Goal: Check status: Check status

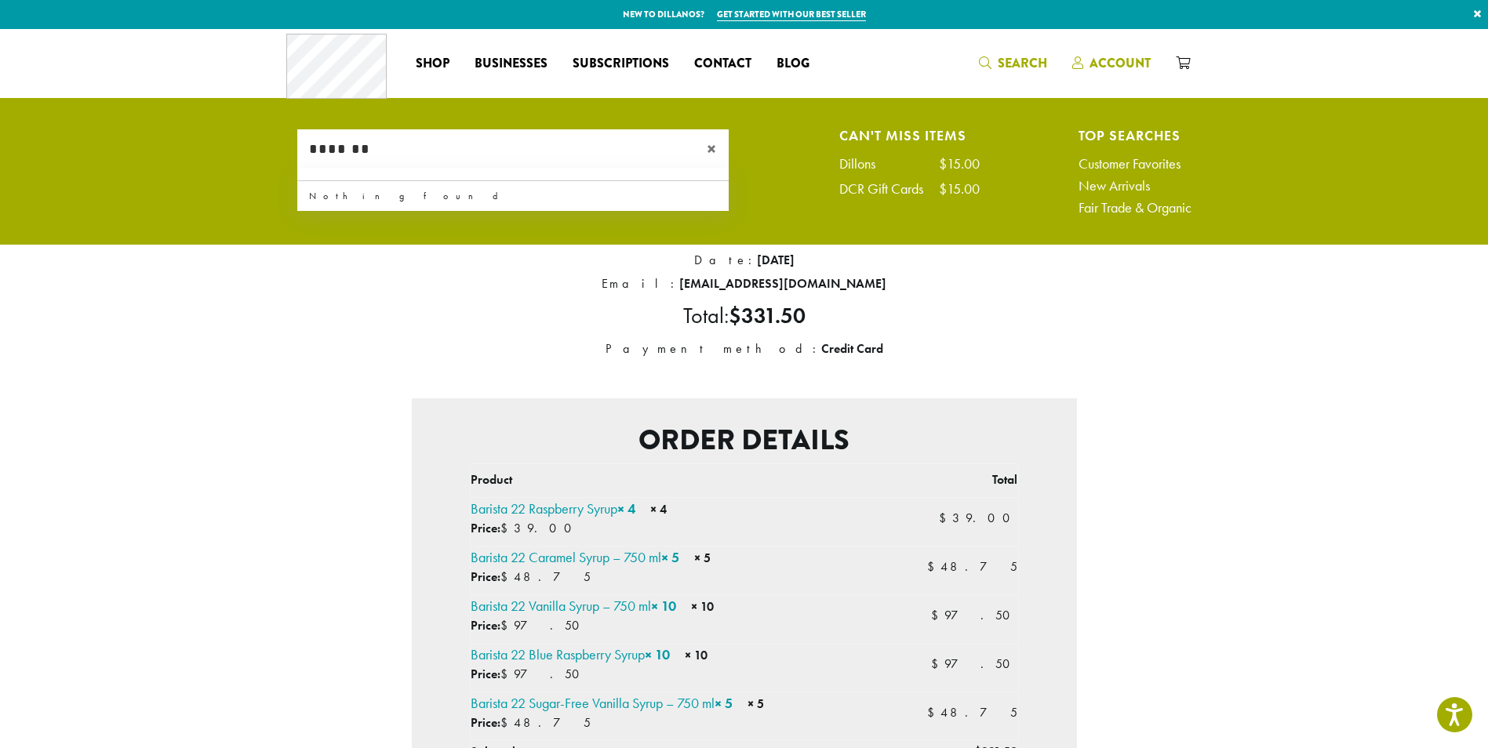
click at [1112, 60] on span "Account" at bounding box center [1119, 63] width 61 height 18
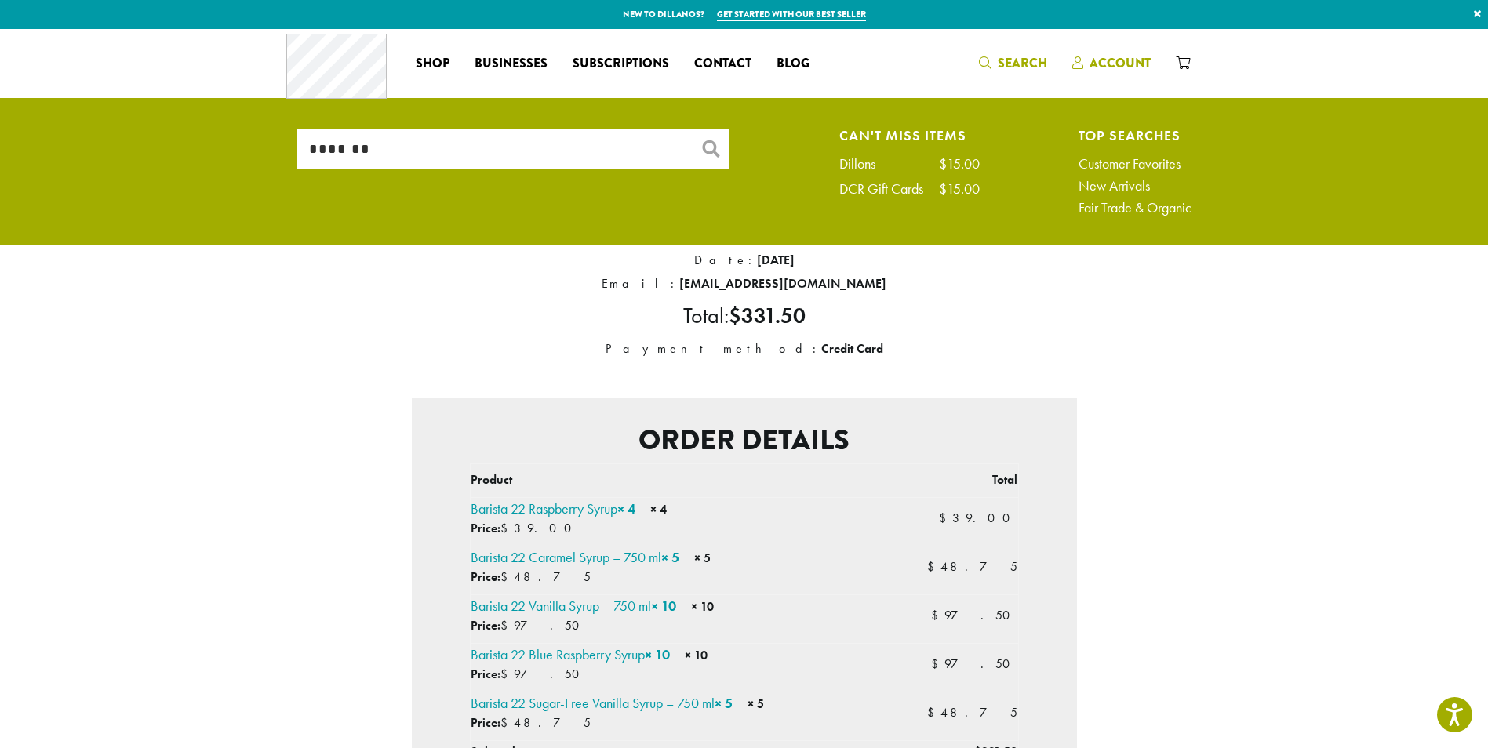
click at [1107, 58] on span "Account" at bounding box center [1119, 63] width 61 height 18
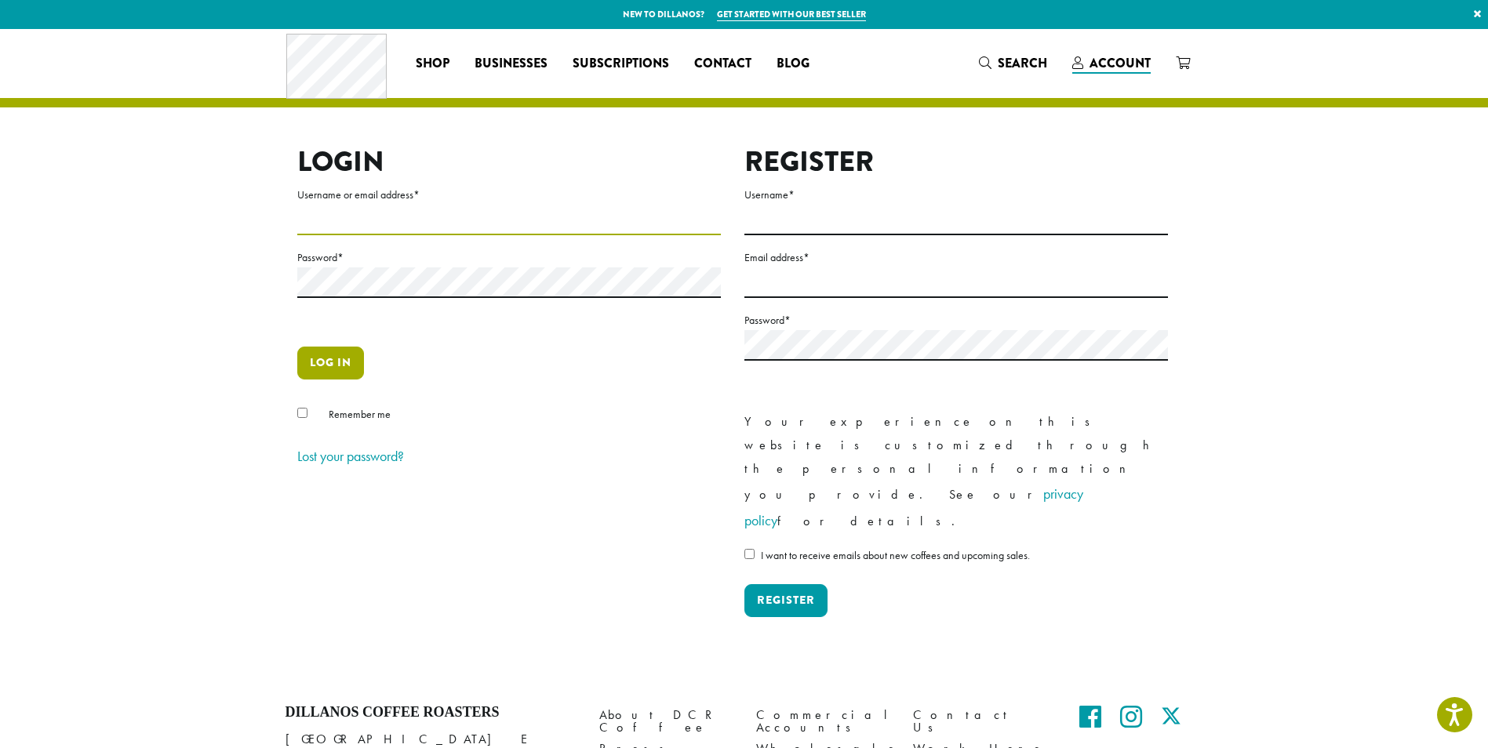
type input "**********"
click at [326, 362] on button "Log in" at bounding box center [330, 363] width 67 height 33
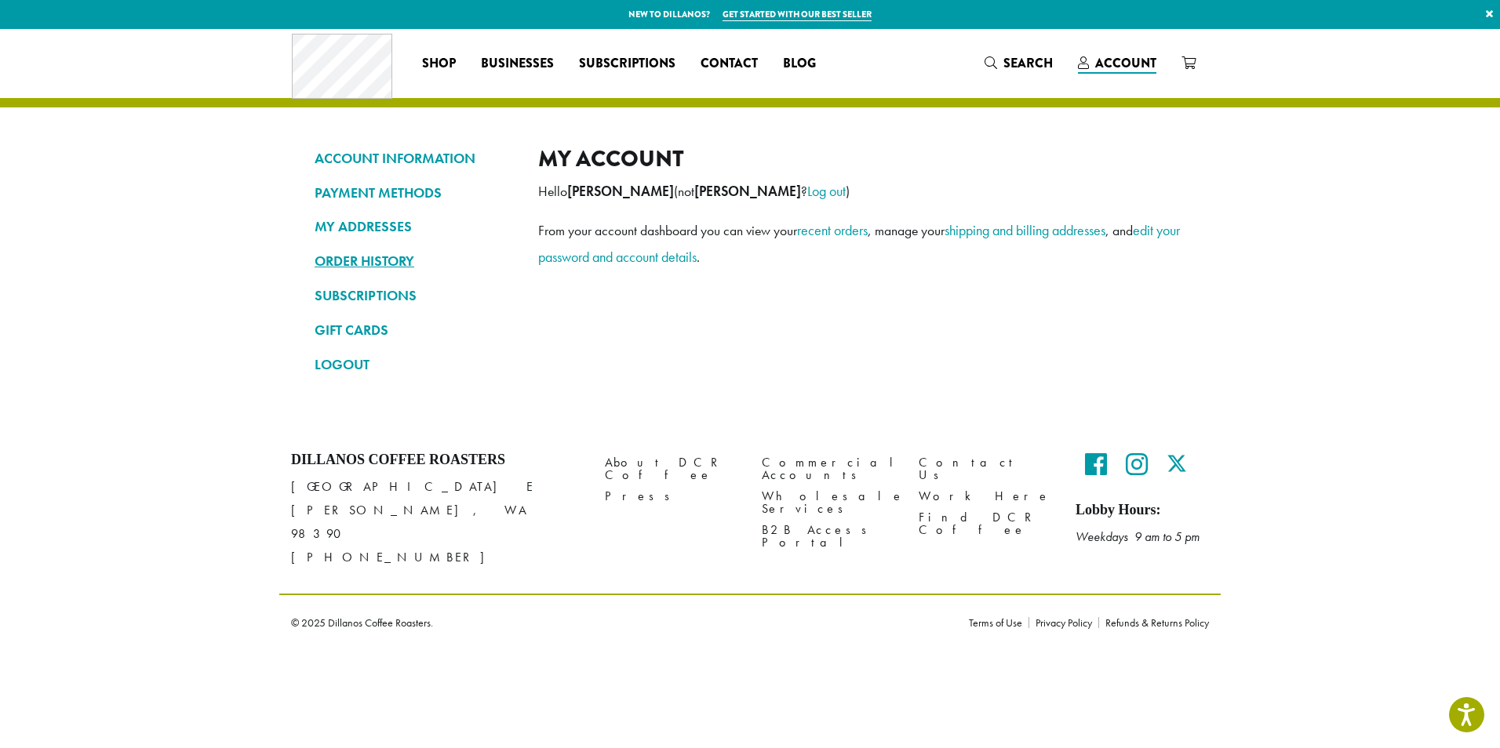
click at [353, 263] on link "ORDER HISTORY" at bounding box center [415, 261] width 200 height 27
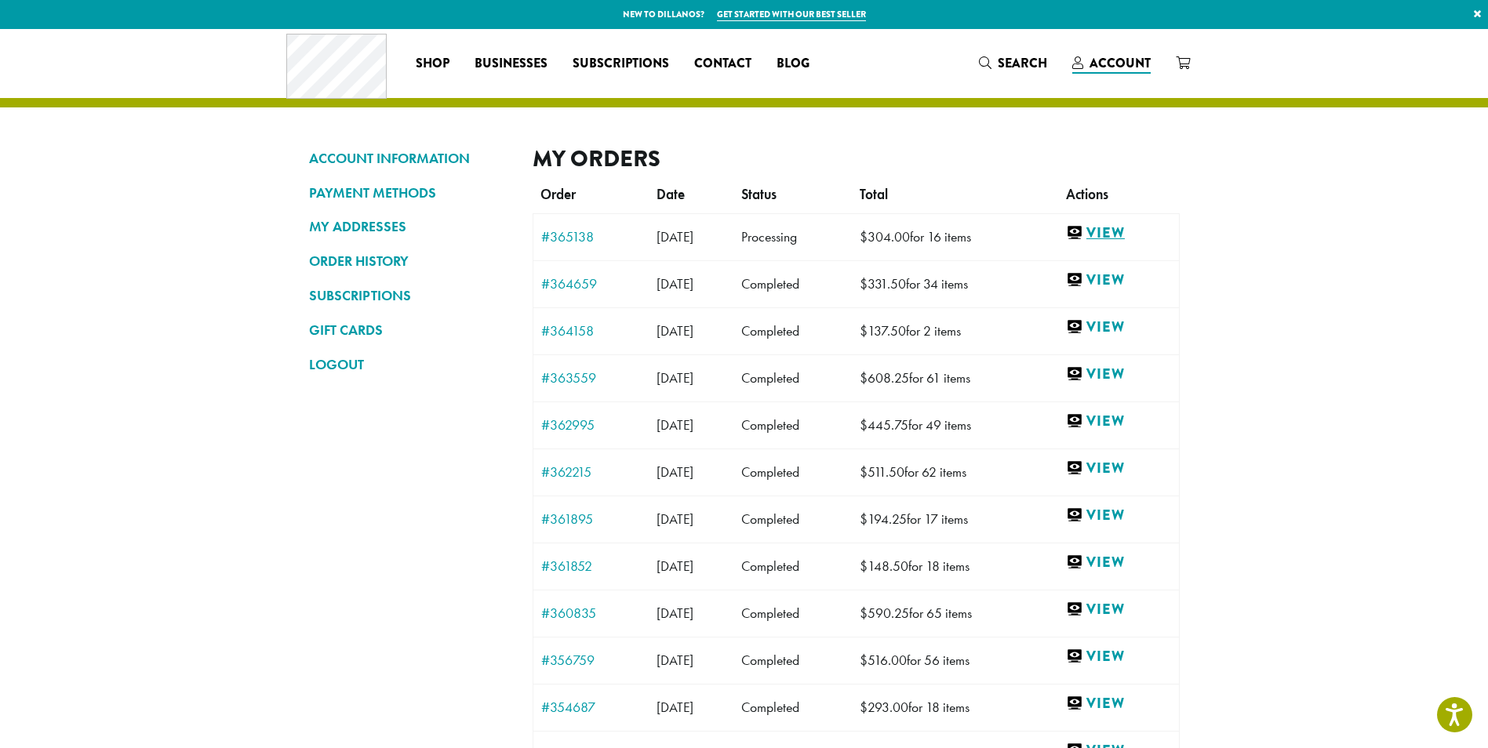
click at [1122, 230] on link "View" at bounding box center [1118, 234] width 105 height 20
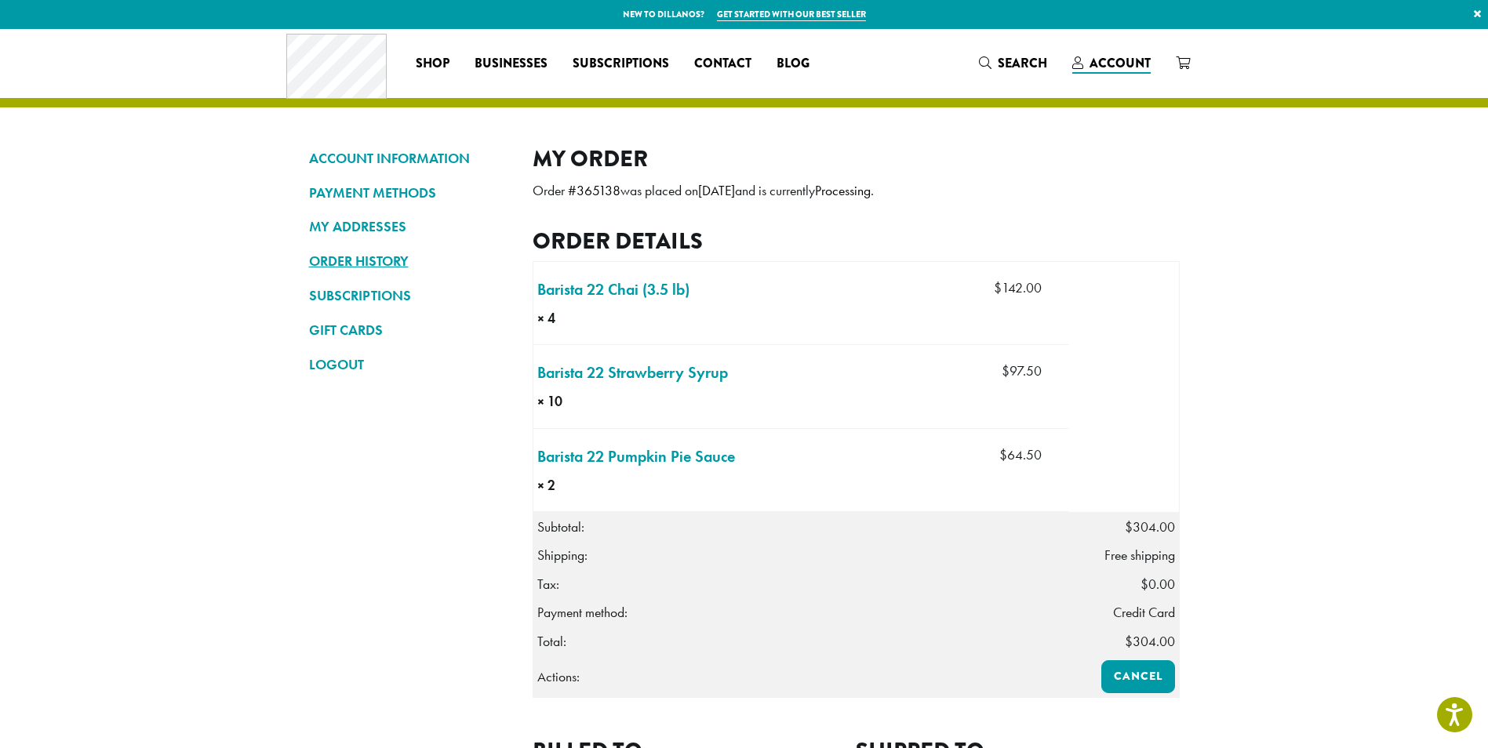
click at [343, 254] on link "ORDER HISTORY" at bounding box center [409, 261] width 200 height 27
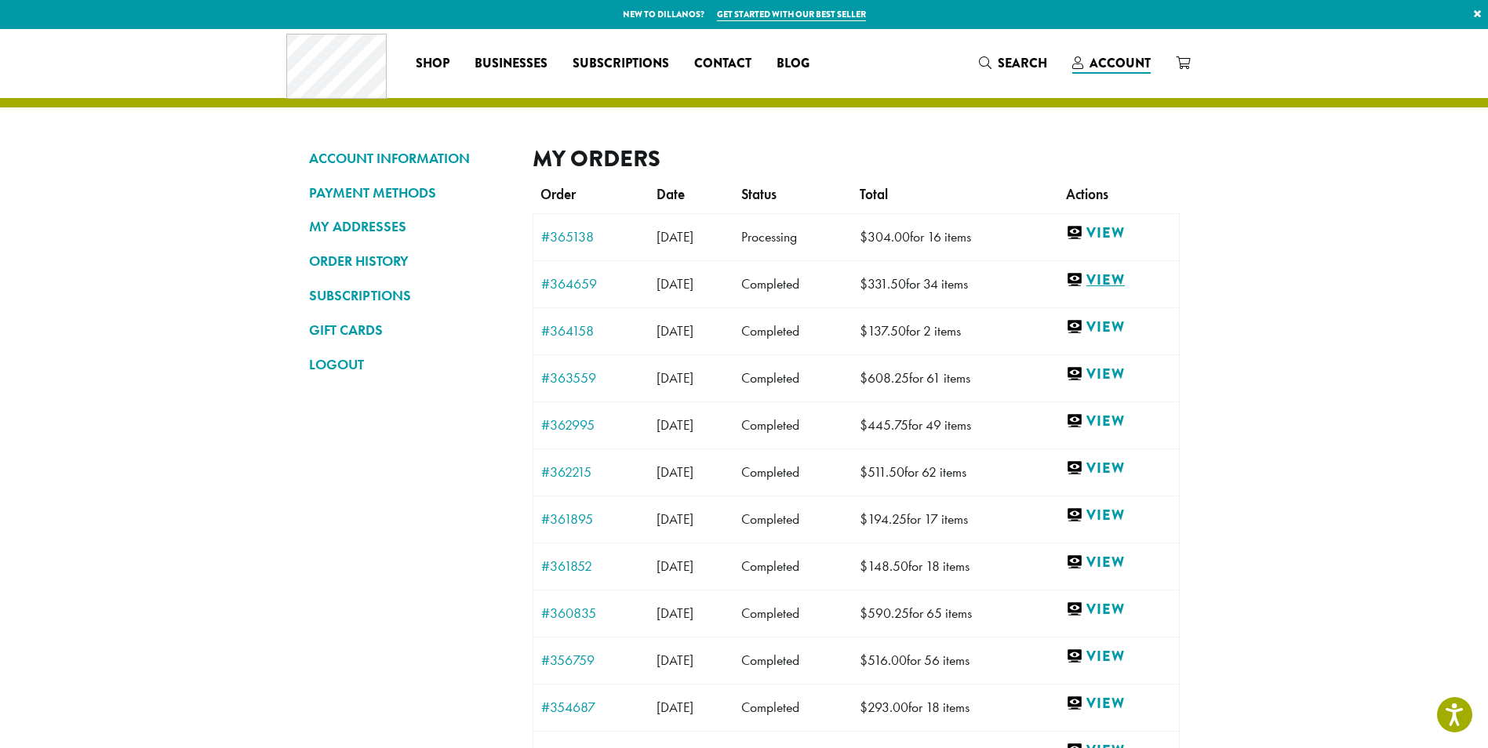
click at [1124, 282] on link "View" at bounding box center [1118, 281] width 105 height 20
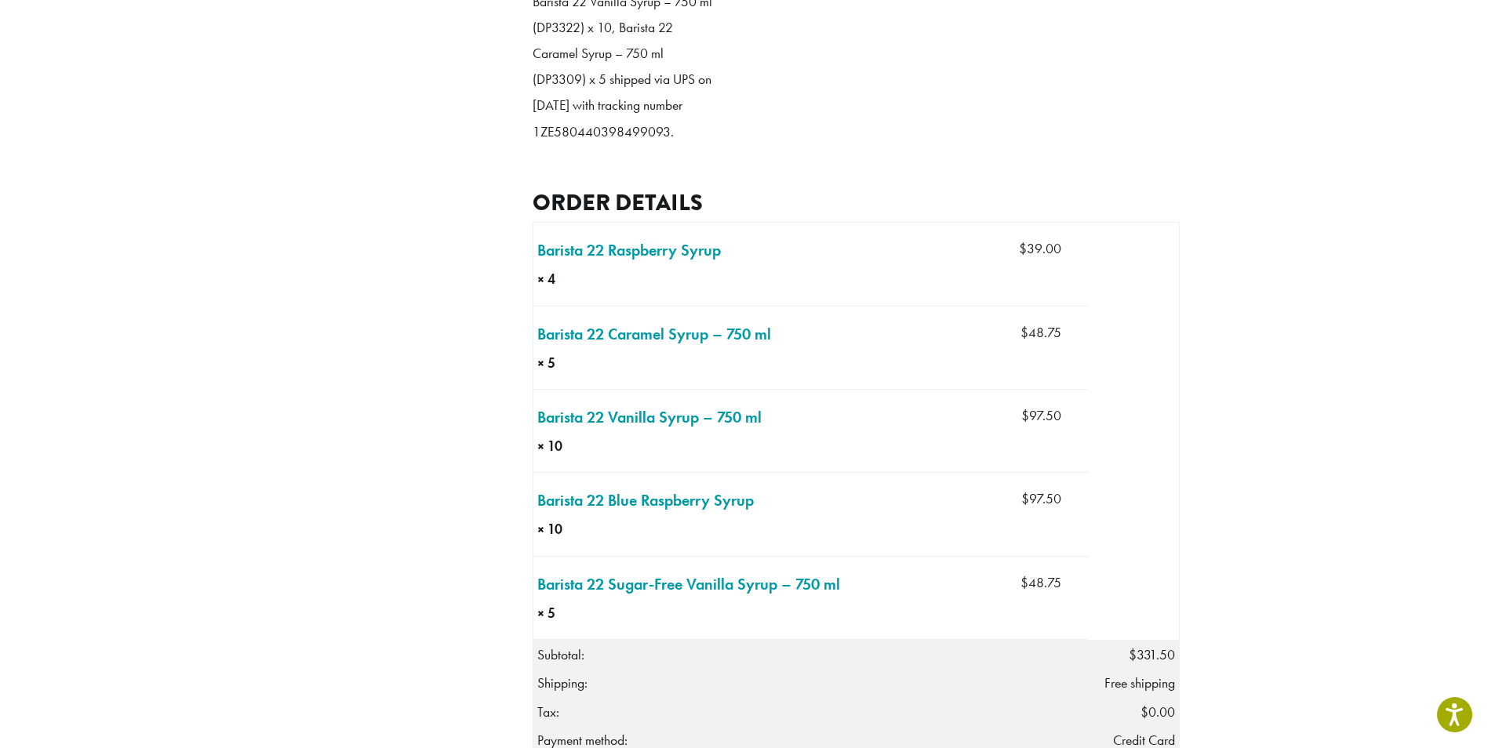
scroll to position [471, 0]
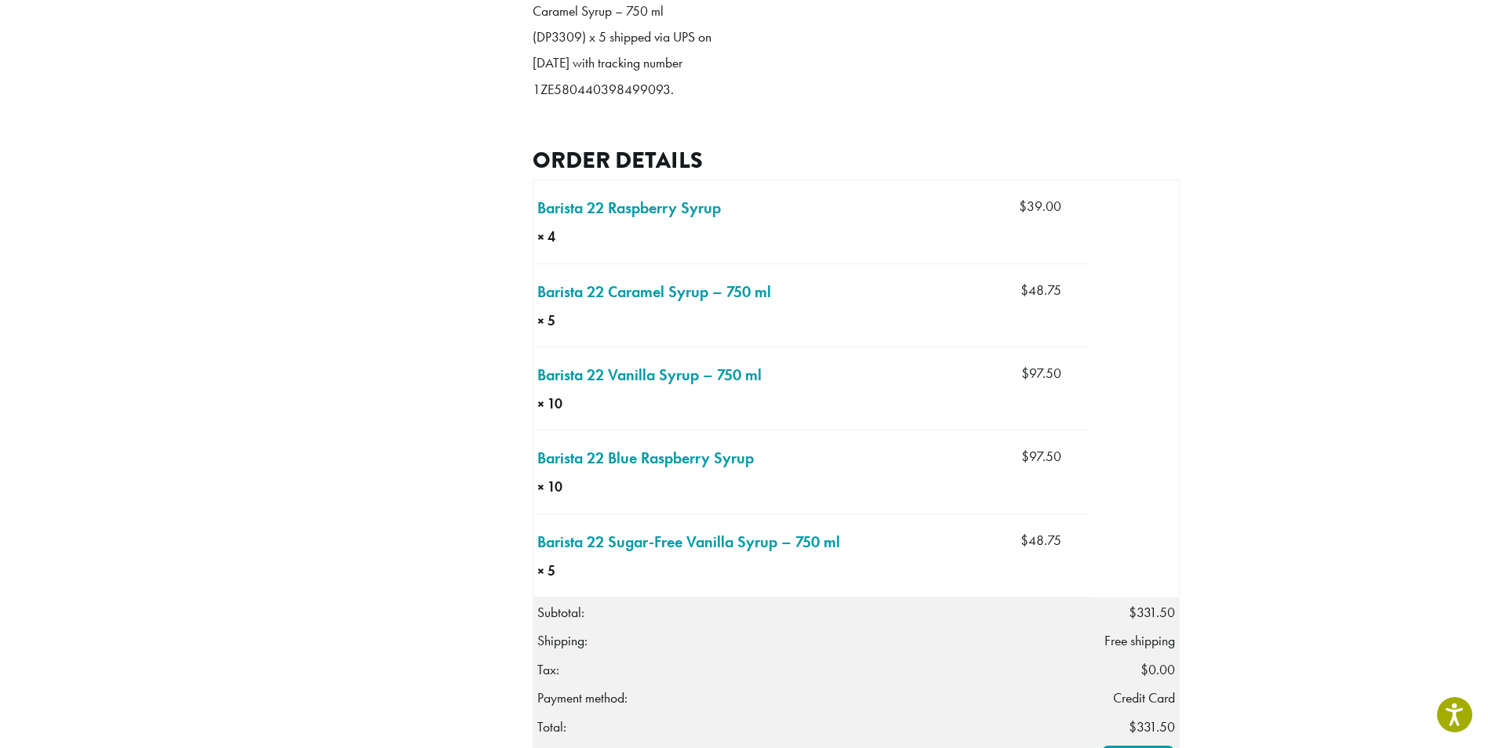
drag, startPoint x: 533, startPoint y: 141, endPoint x: 668, endPoint y: 146, distance: 135.0
drag, startPoint x: 668, startPoint y: 146, endPoint x: 653, endPoint y: 140, distance: 16.2
copy p "1ZE580440398499093"
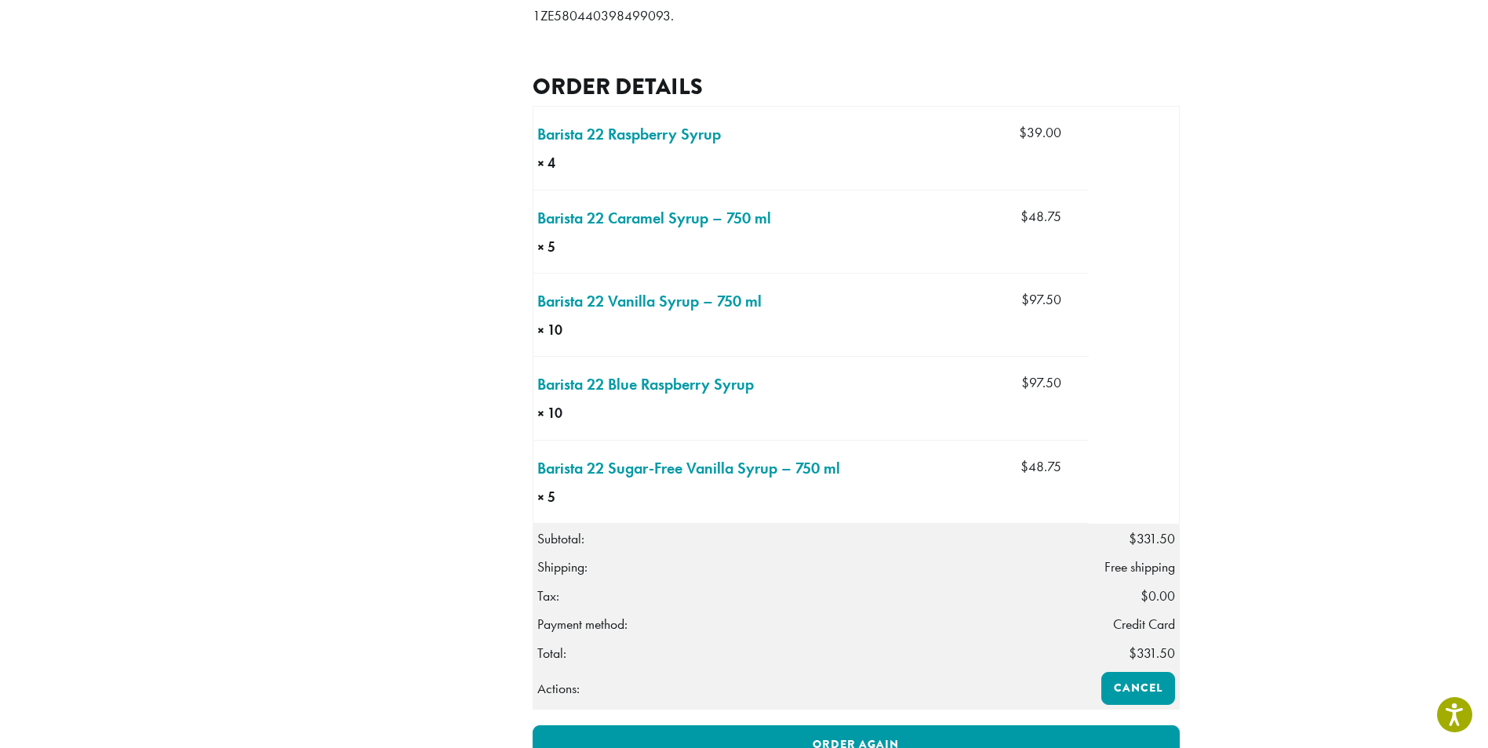
scroll to position [85, 0]
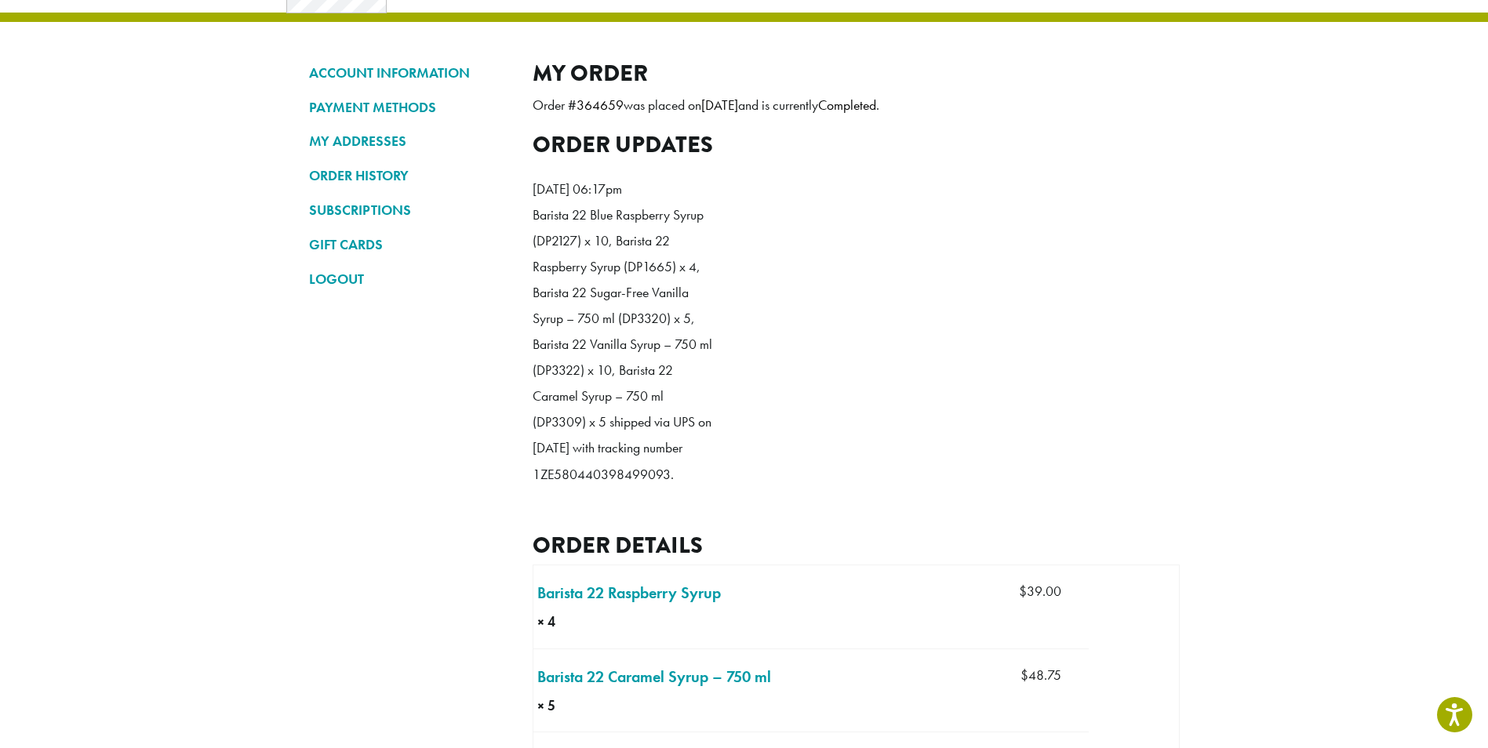
click at [455, 563] on nav "ACCOUNT INFORMATION PAYMENT METHODS MY ADDRESSES ORDER HISTORY SUBSCRIPTIONS GI…" at bounding box center [409, 730] width 200 height 1340
drag, startPoint x: 534, startPoint y: 526, endPoint x: 667, endPoint y: 517, distance: 133.6
click at [667, 488] on p "Barista 22 Blue Raspberry Syrup (DP2127) x 10, Barista 22 Raspberry Syrup (DP16…" at bounding box center [623, 344] width 180 height 285
drag, startPoint x: 667, startPoint y: 517, endPoint x: 633, endPoint y: 529, distance: 36.7
copy p "1ZE580440398499093"
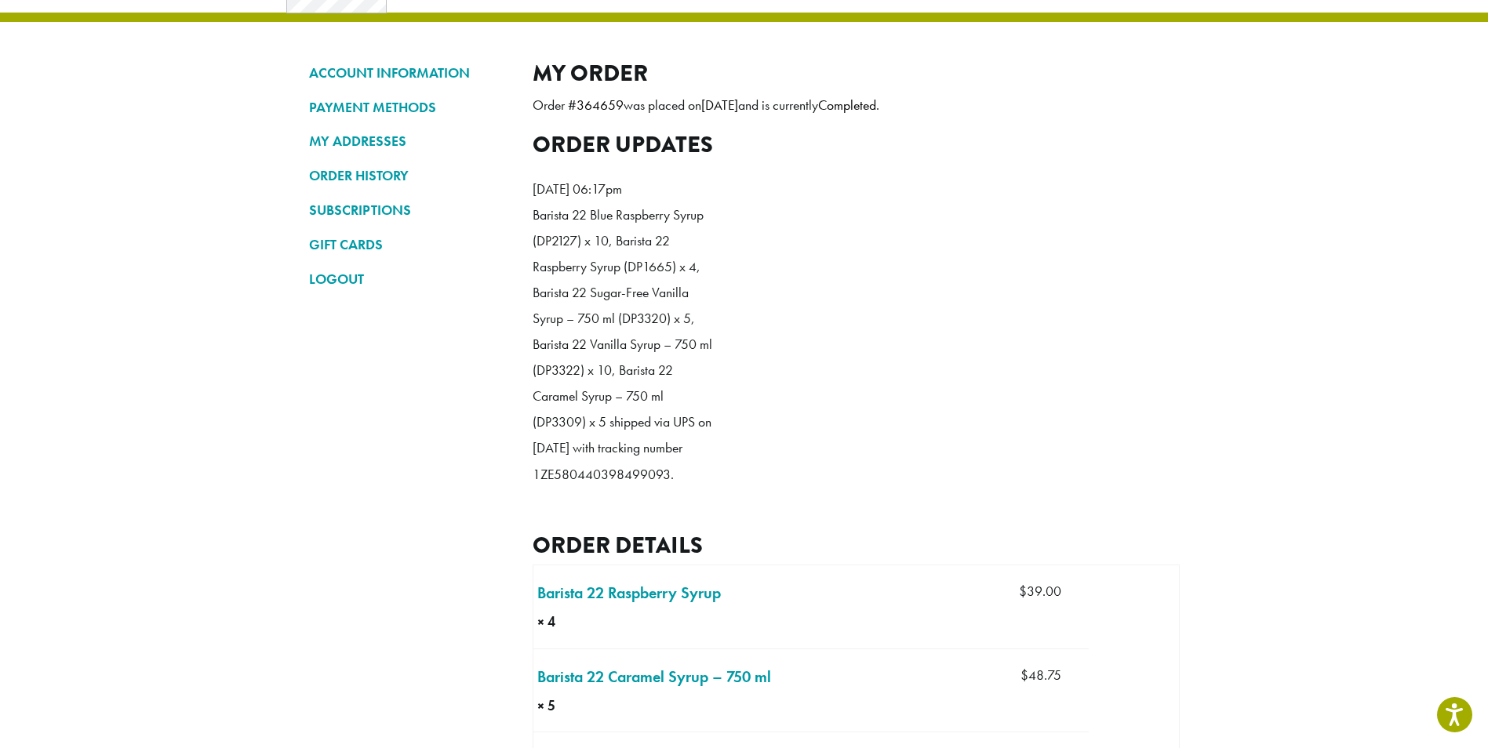
click at [835, 559] on h2 "Order details" at bounding box center [856, 545] width 647 height 27
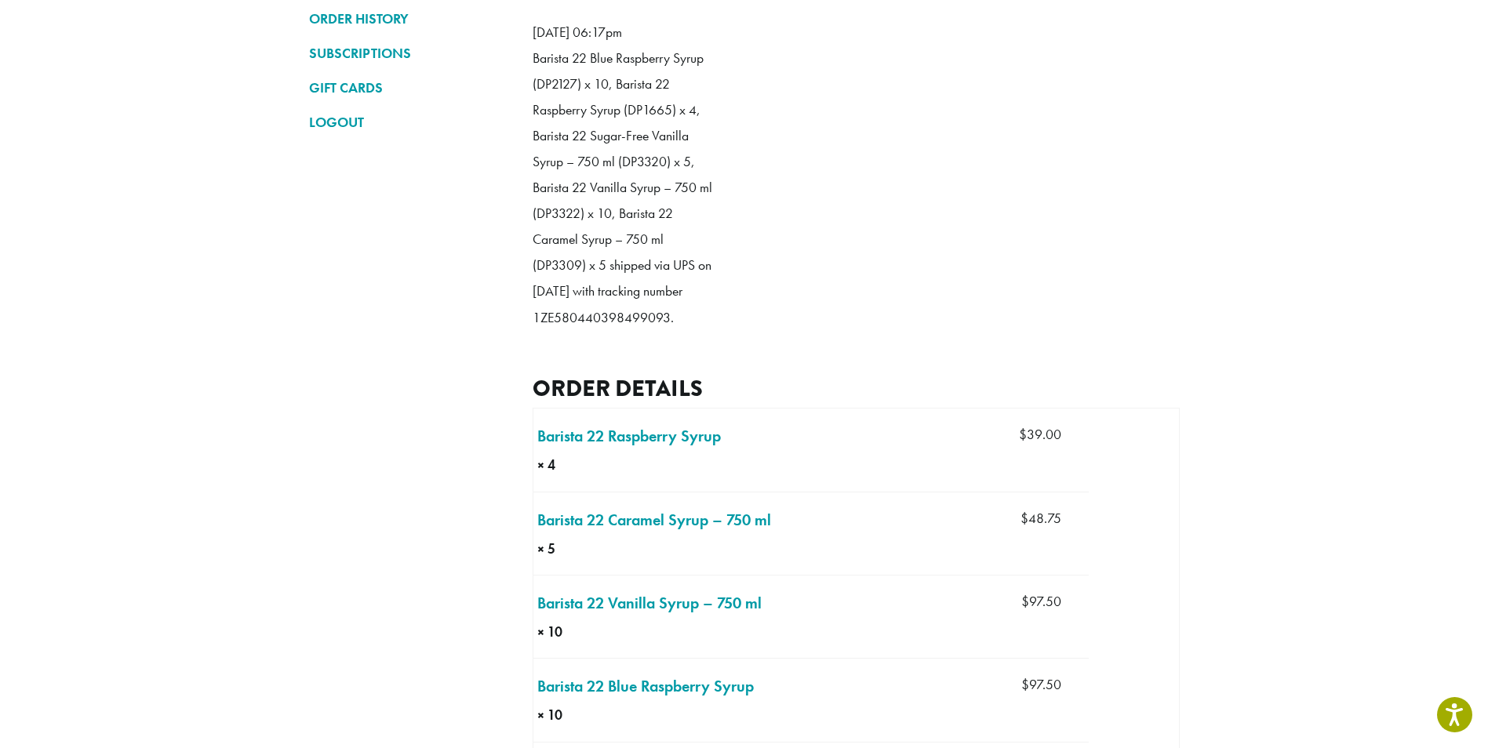
scroll to position [0, 0]
